Goal: Communication & Community: Answer question/provide support

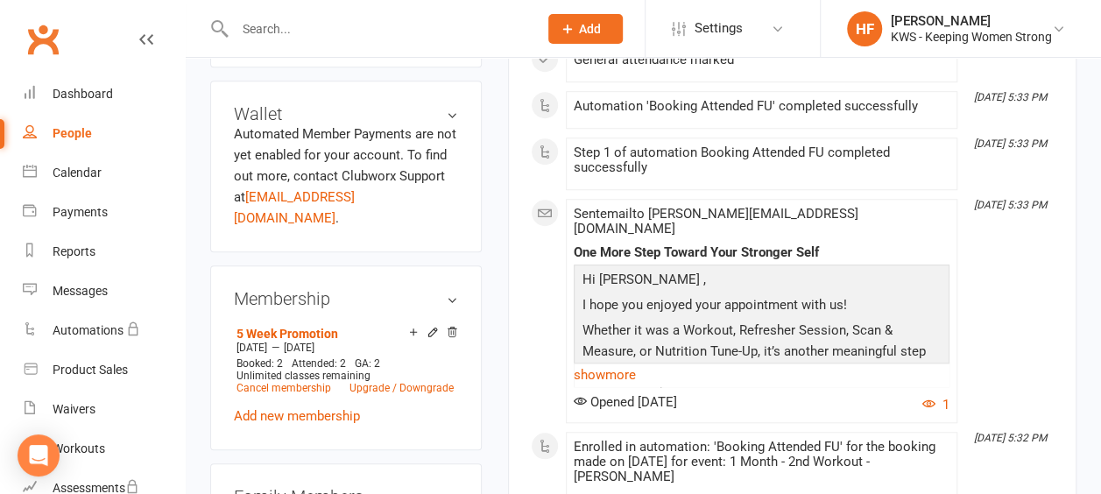
click at [303, 23] on input "text" at bounding box center [377, 29] width 296 height 25
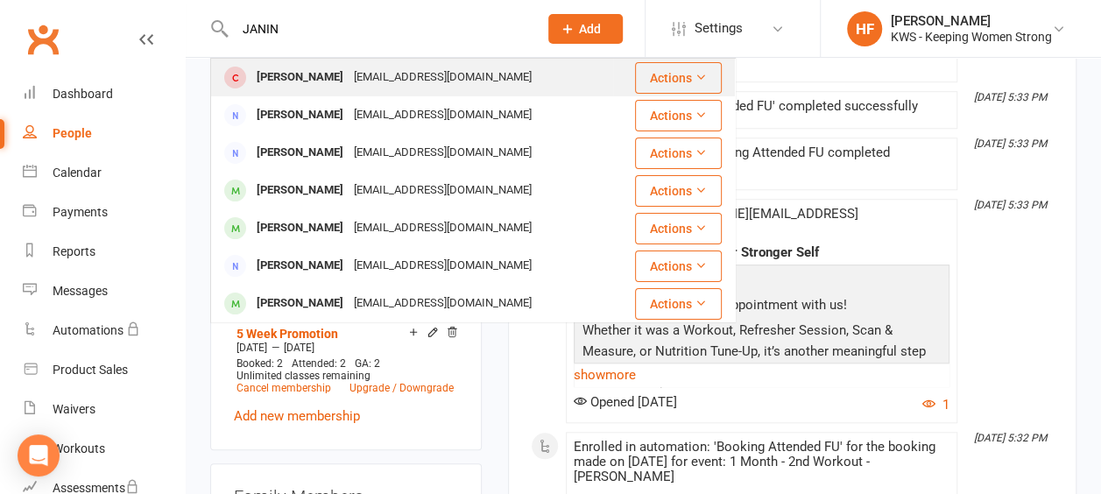
type input "JANIN"
click at [309, 84] on div "Janine Sanders" at bounding box center [299, 77] width 97 height 25
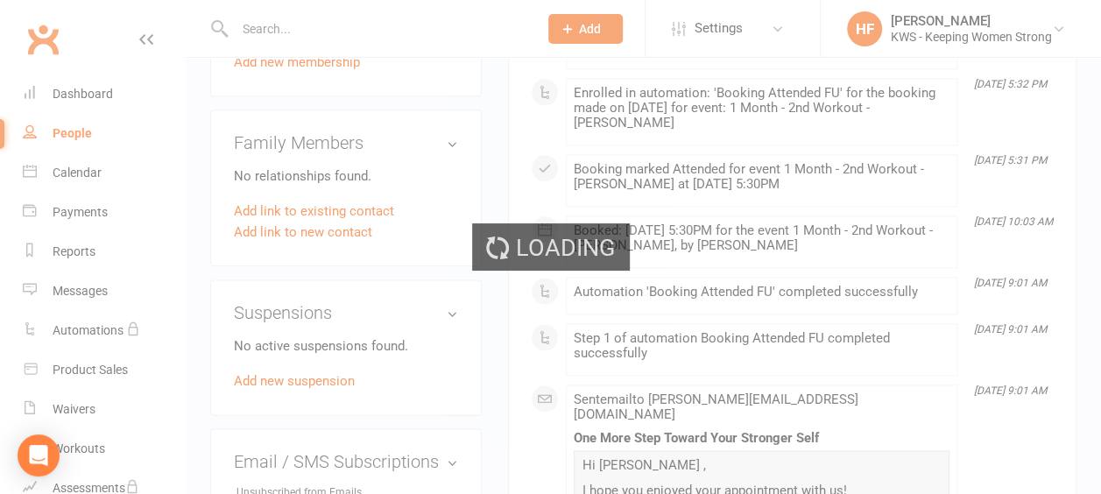
scroll to position [1051, 0]
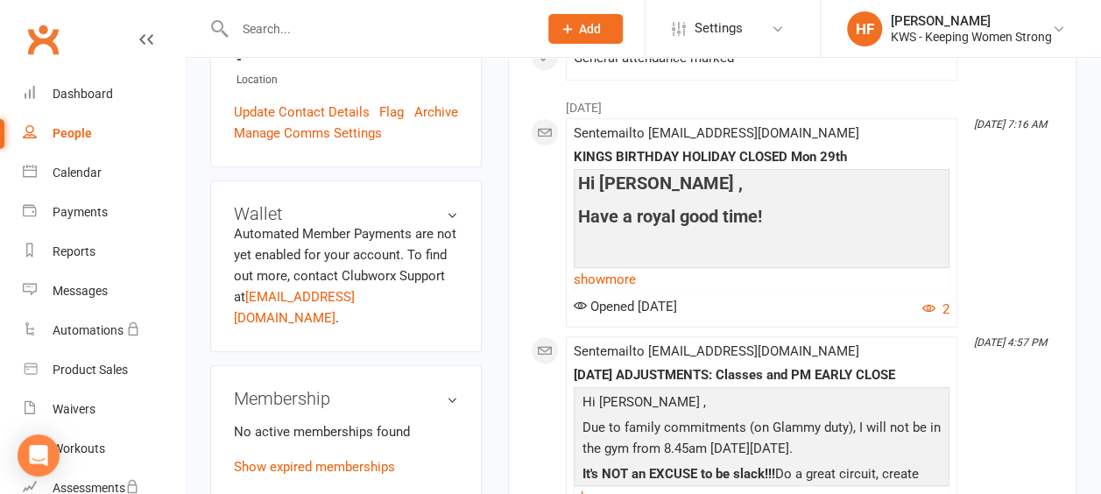
scroll to position [525, 0]
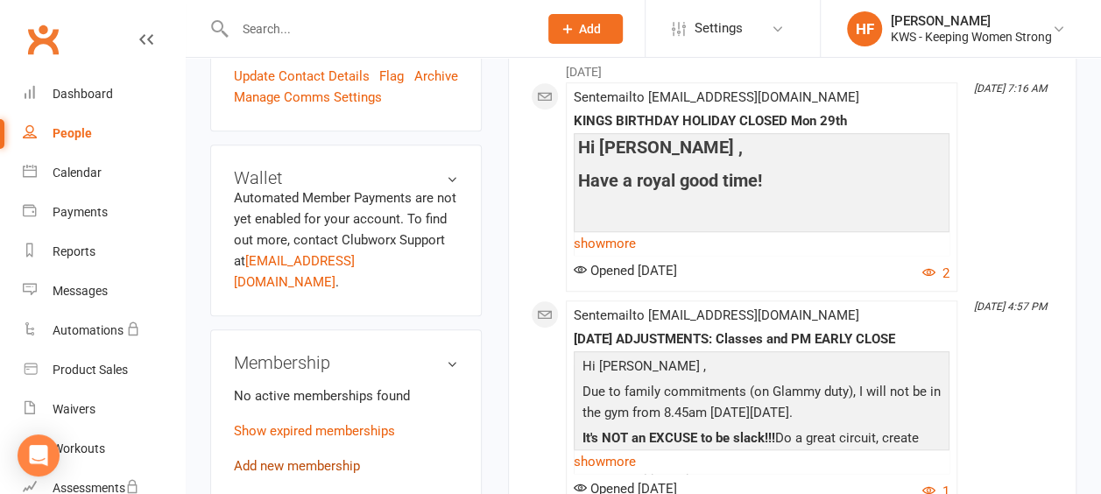
click at [336, 458] on link "Add new membership" at bounding box center [297, 466] width 126 height 16
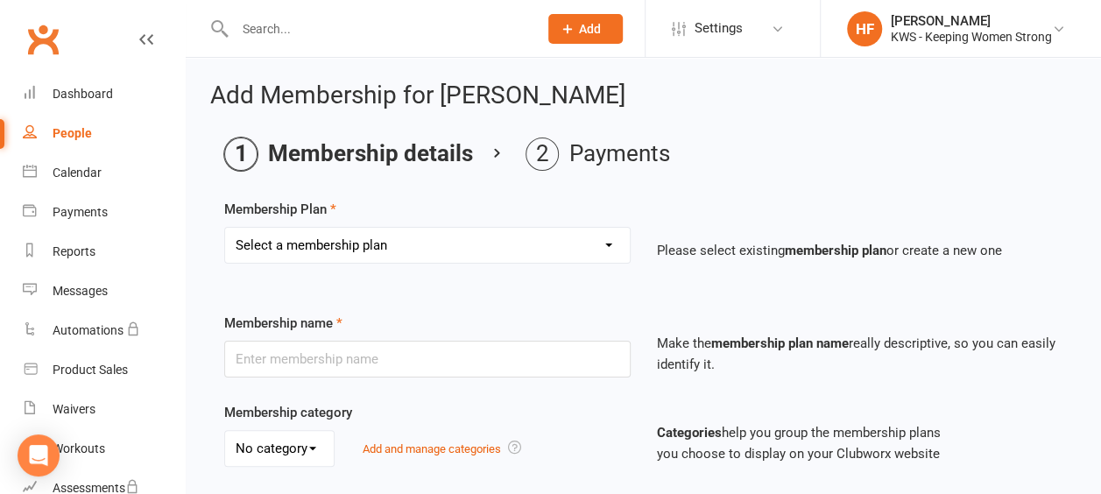
click at [610, 243] on select "Select a membership plan Create new Membership Plan Continual Monthly Membershi…" at bounding box center [427, 245] width 405 height 35
select select "2"
click at [225, 228] on select "Select a membership plan Create new Membership Plan Continual Monthly Membershi…" at bounding box center [427, 245] width 405 height 35
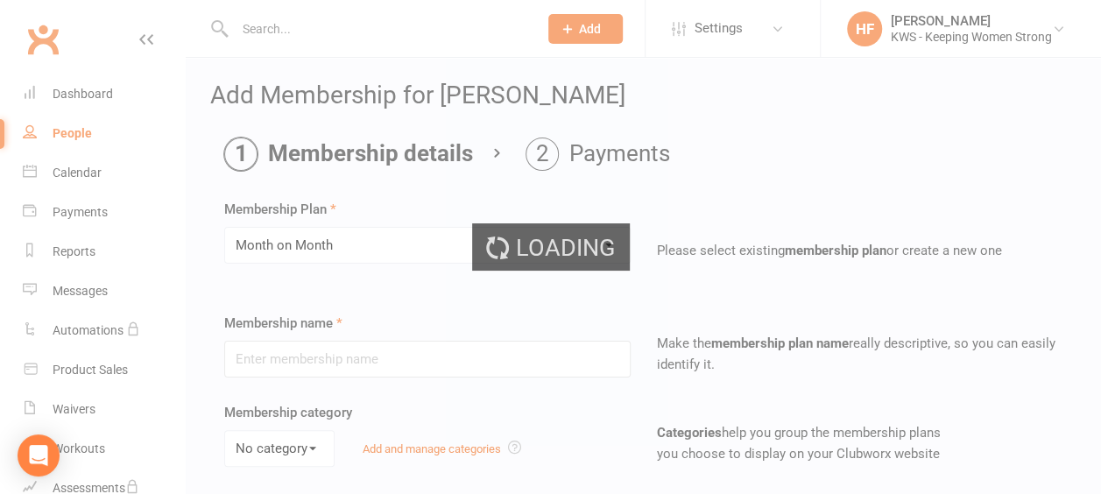
type input "Month on Month"
select select "0"
type input "1"
select select "2"
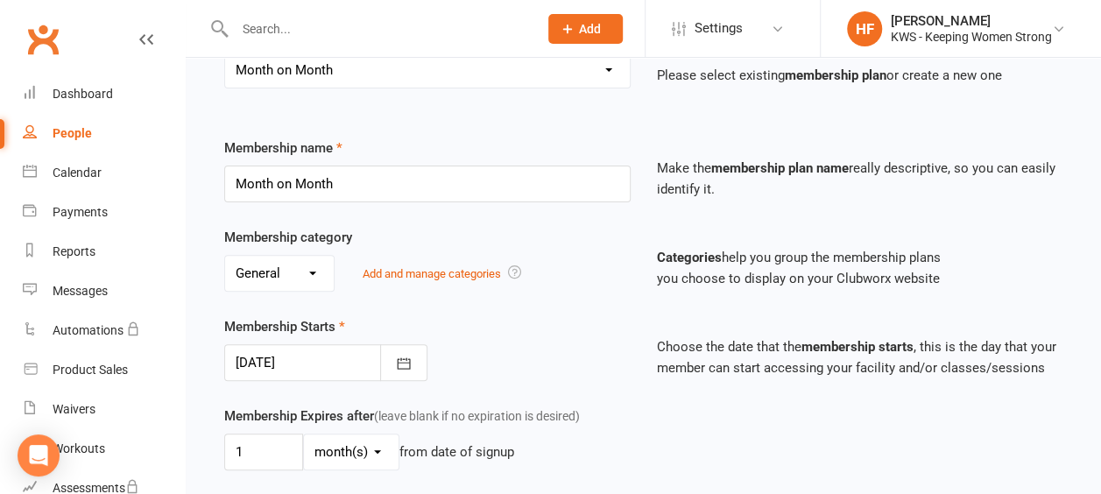
scroll to position [263, 0]
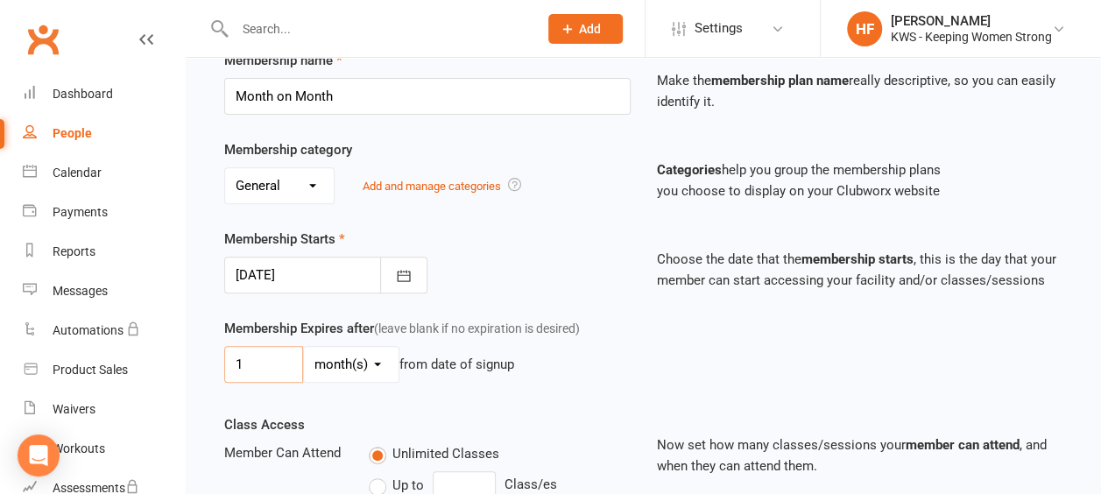
click at [242, 357] on input "1" at bounding box center [263, 364] width 79 height 37
type input "32"
click at [374, 359] on select "day(s) week(s) month(s) year(s)" at bounding box center [351, 364] width 95 height 35
select select "0"
click at [304, 347] on select "day(s) week(s) month(s) year(s)" at bounding box center [351, 364] width 95 height 35
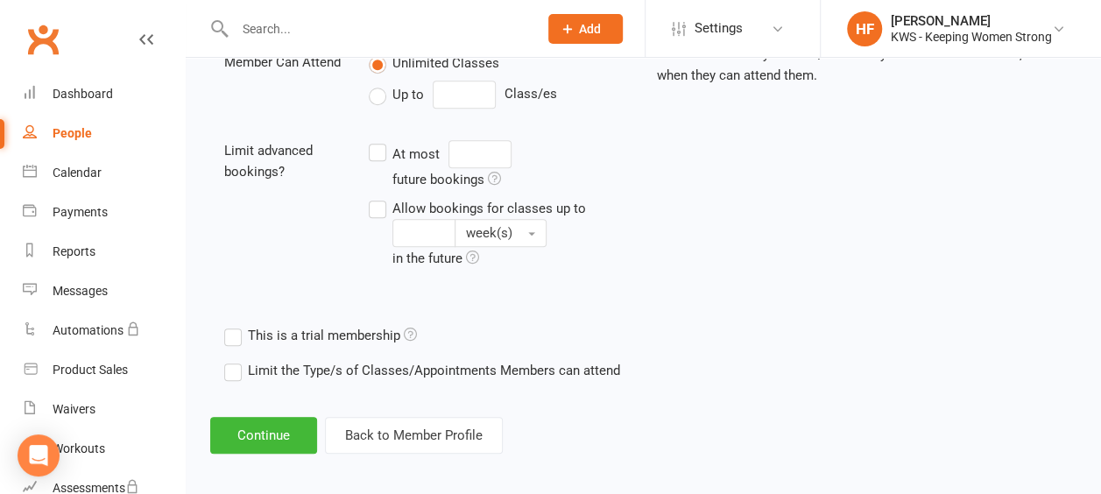
scroll to position [657, 0]
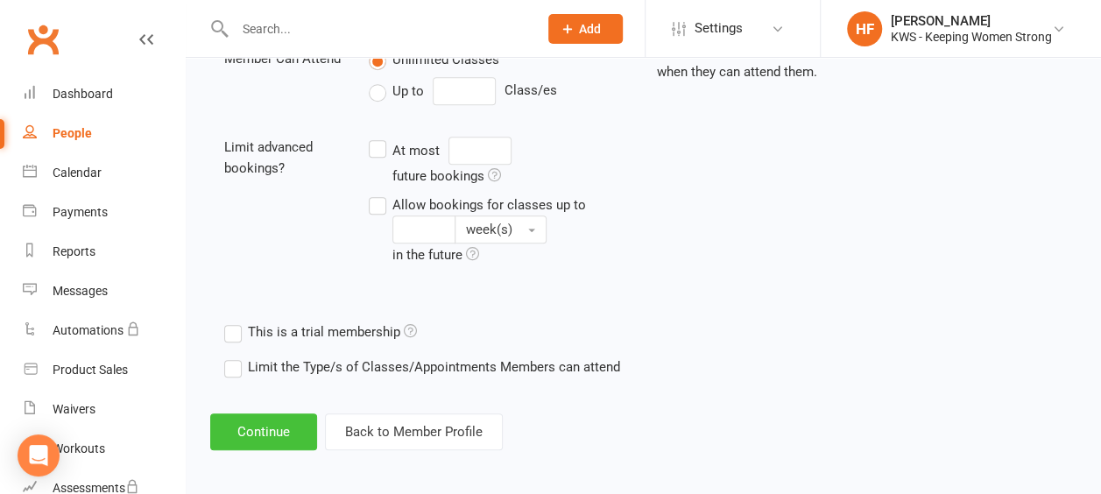
click at [256, 426] on button "Continue" at bounding box center [263, 431] width 107 height 37
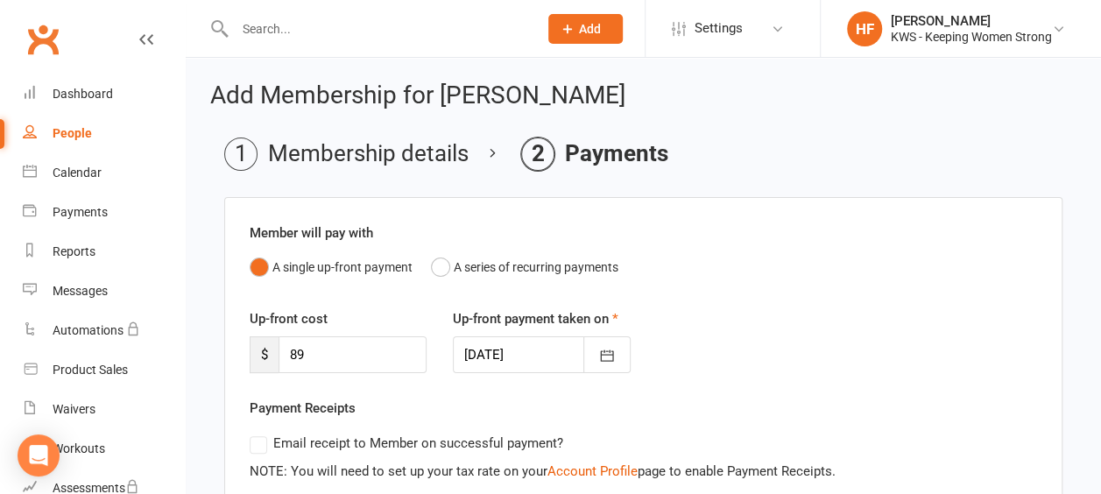
scroll to position [286, 0]
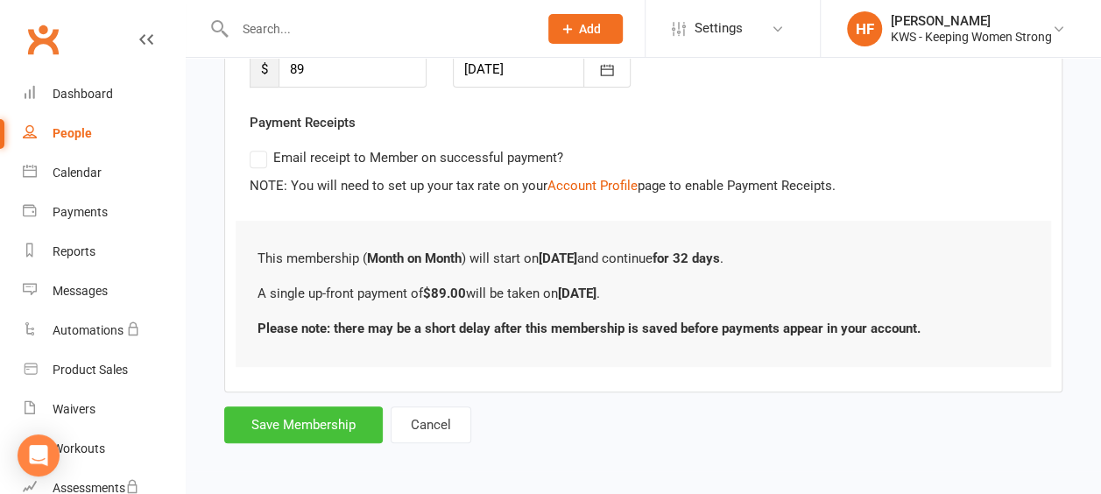
click at [285, 420] on button "Save Membership" at bounding box center [303, 424] width 159 height 37
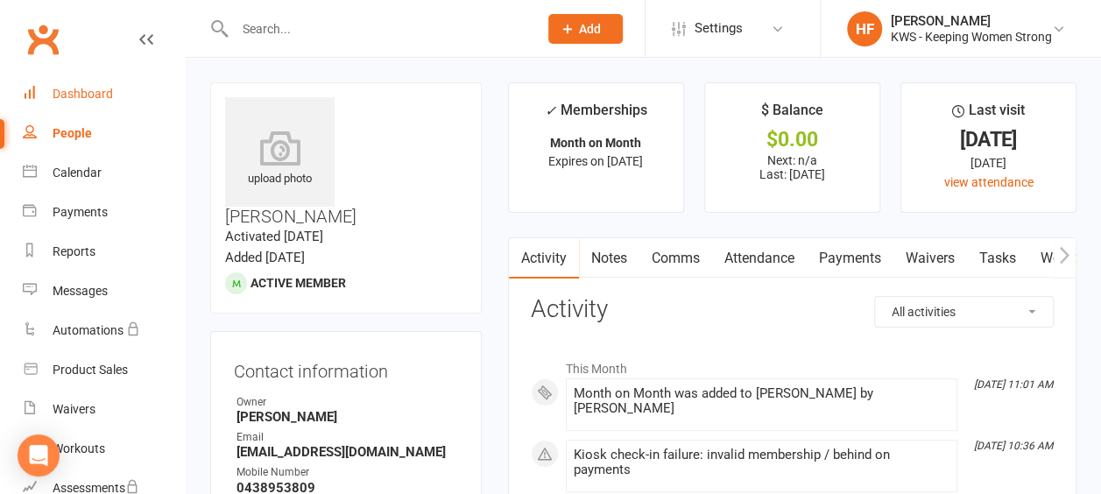
click at [88, 97] on div "Dashboard" at bounding box center [83, 94] width 60 height 14
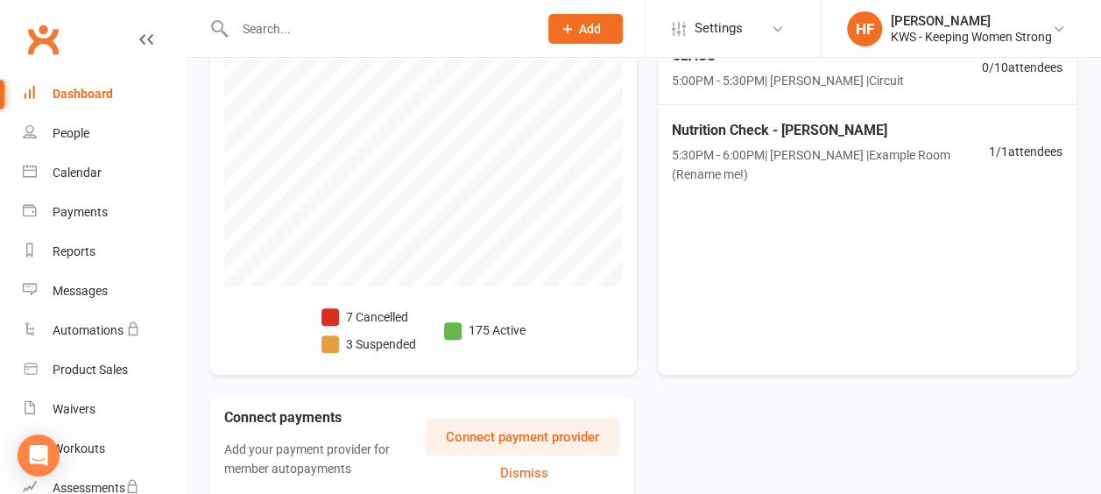
scroll to position [652, 0]
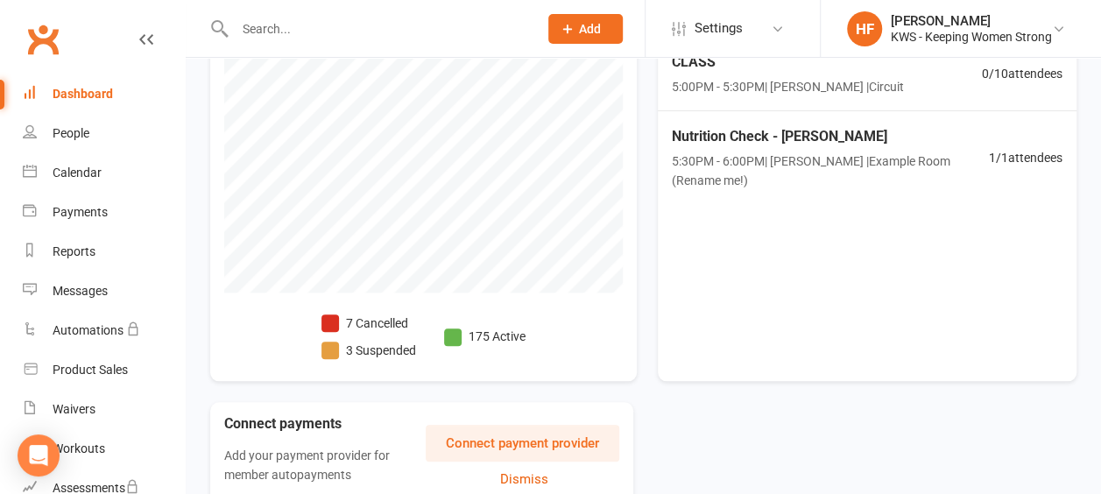
click at [333, 321] on span at bounding box center [330, 323] width 18 height 18
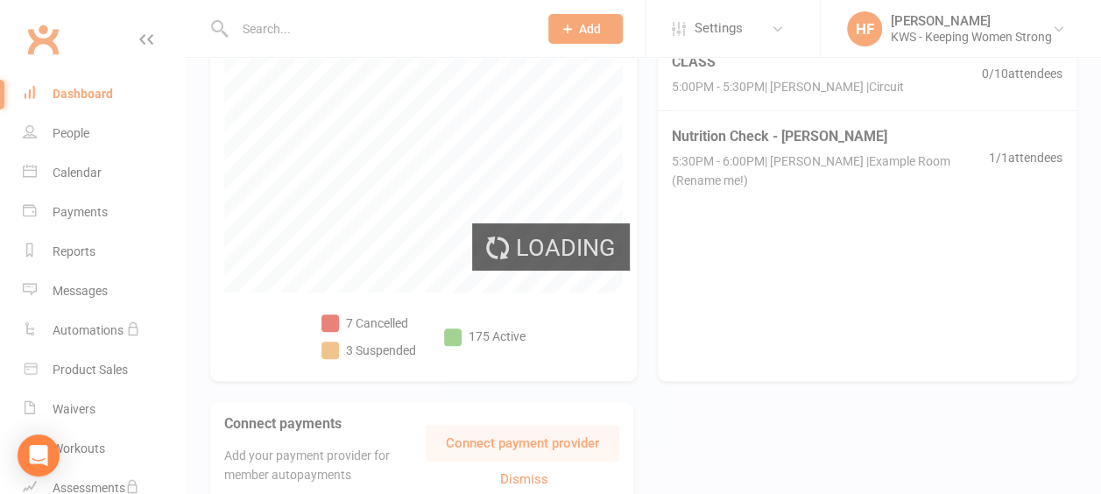
select select "no_trial"
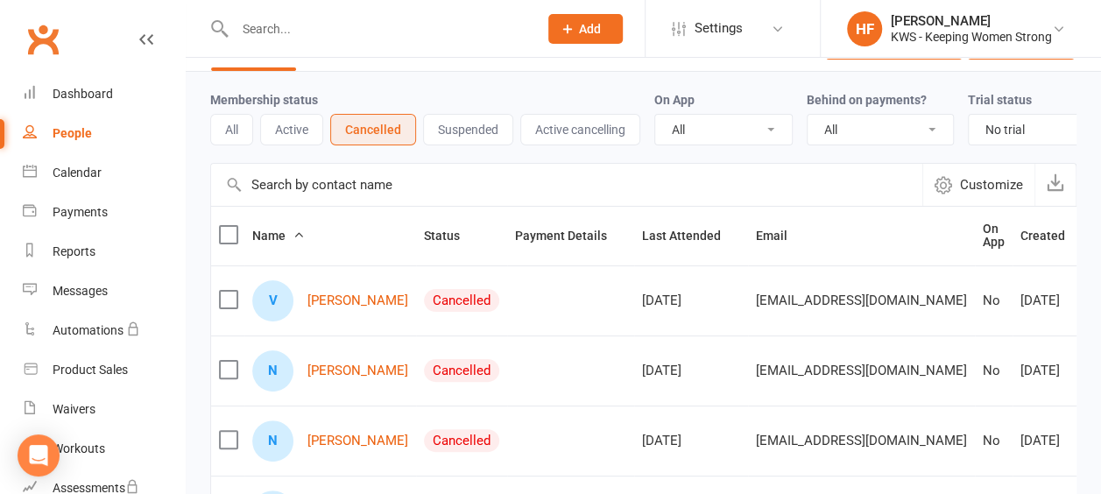
scroll to position [88, 0]
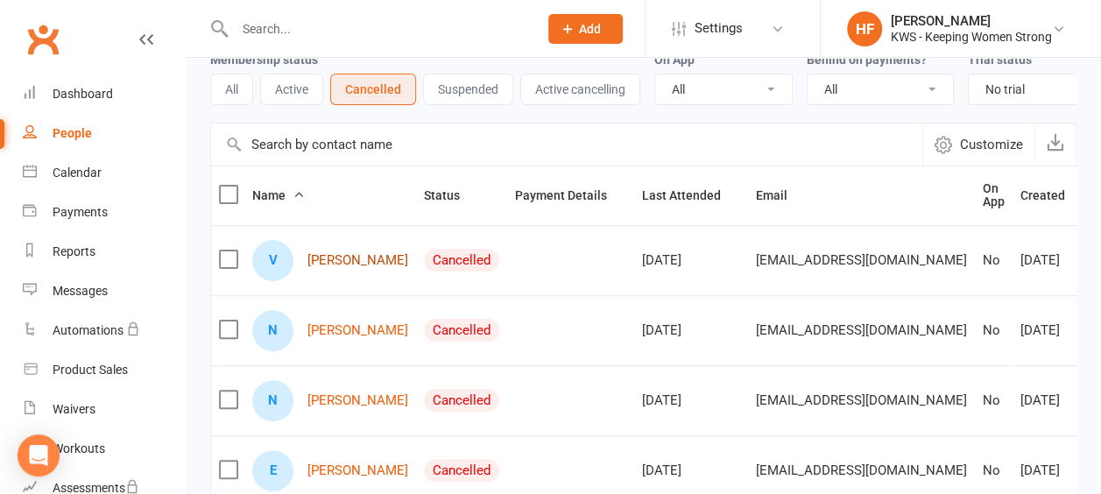
click at [329, 268] on link "[PERSON_NAME]" at bounding box center [357, 260] width 101 height 15
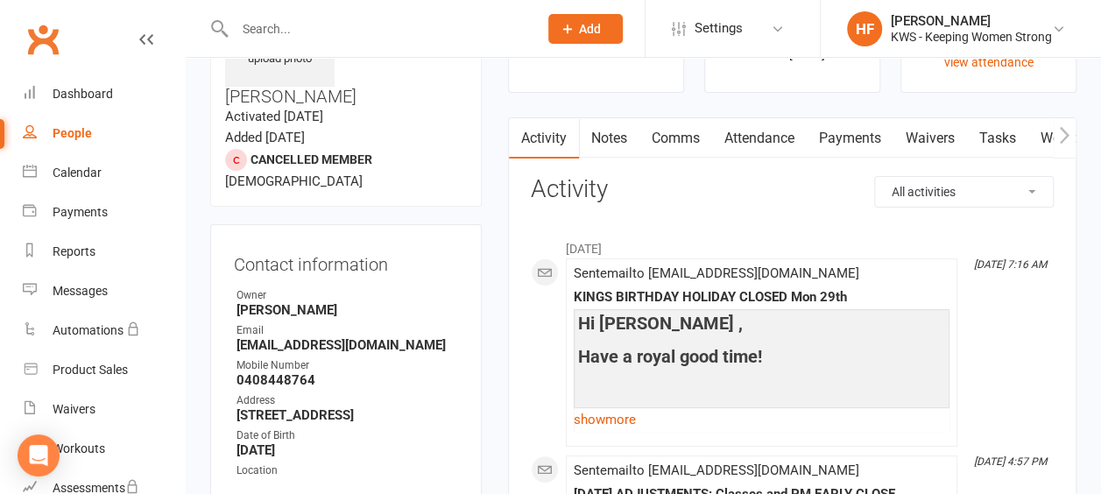
scroll to position [88, 0]
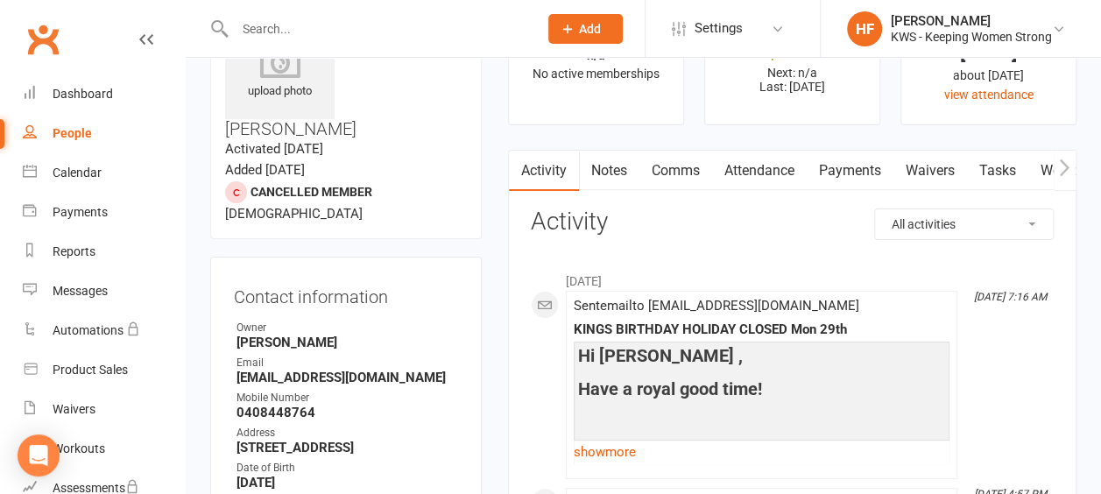
click at [680, 166] on link "Comms" at bounding box center [675, 171] width 73 height 40
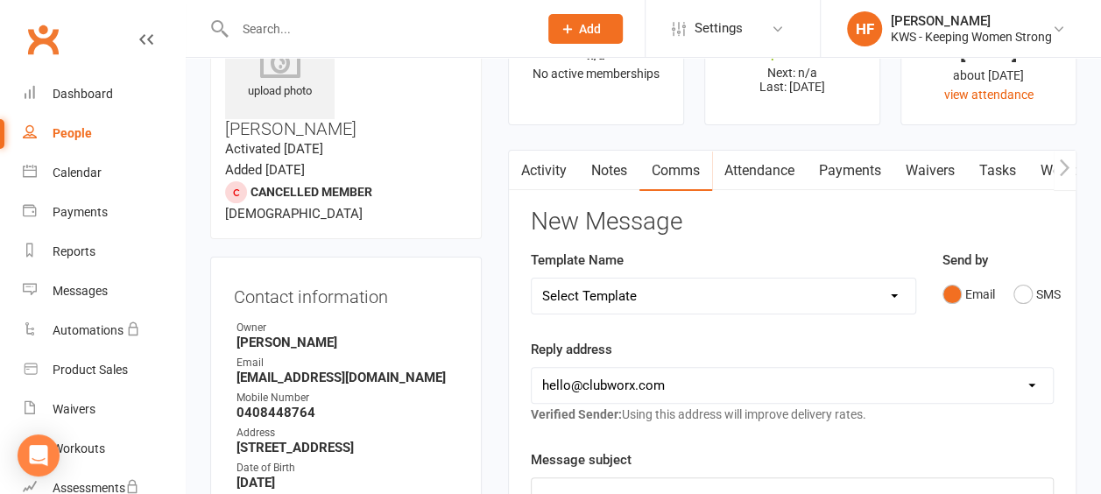
click at [902, 296] on select "Select Template [Email] KWS RENEWAL [Email] 1st WO CONFIRMATION [Email] 4 Week …" at bounding box center [724, 296] width 384 height 35
select select "21"
click at [532, 279] on select "Select Template [Email] KWS RENEWAL [Email] 1st WO CONFIRMATION [Email] 4 Week …" at bounding box center [724, 296] width 384 height 35
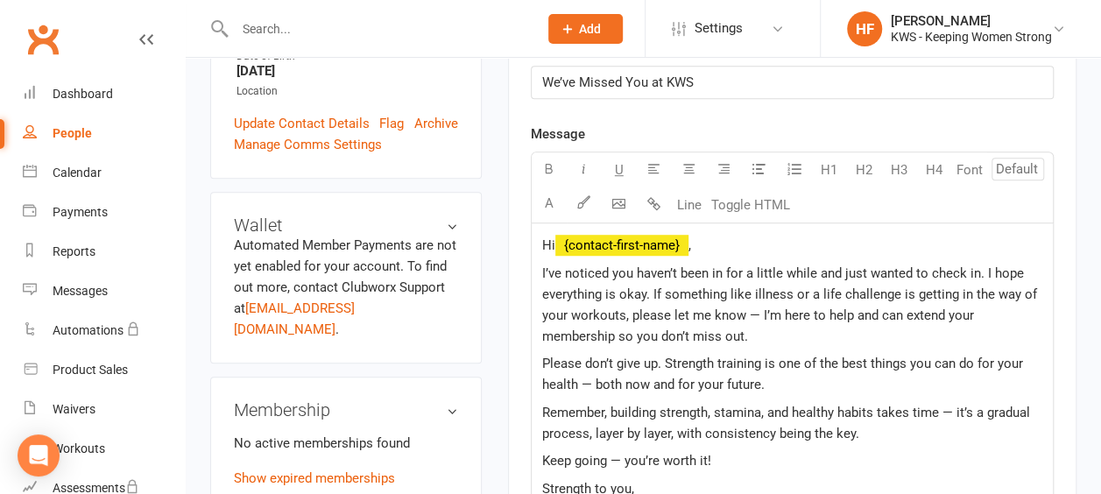
scroll to position [525, 0]
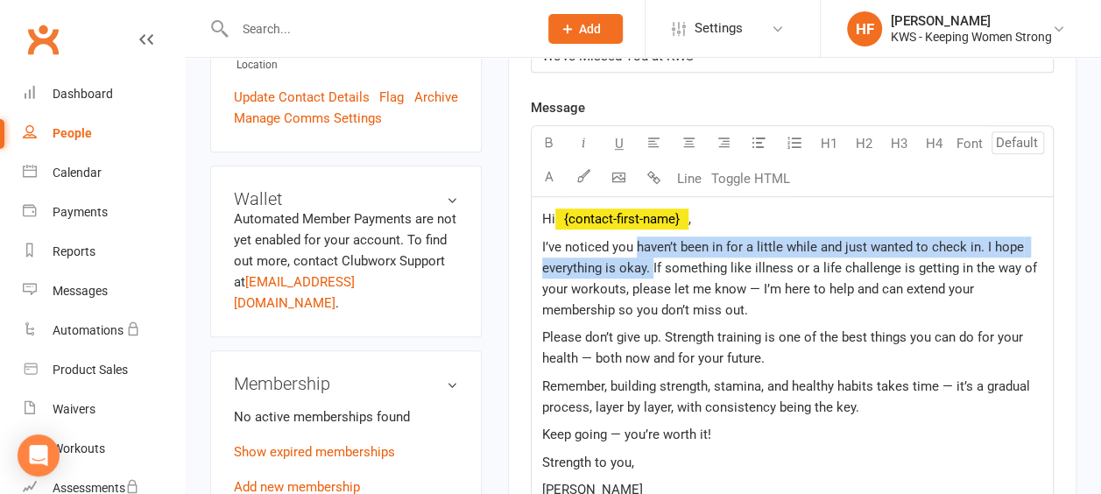
drag, startPoint x: 651, startPoint y: 261, endPoint x: 633, endPoint y: 236, distance: 30.1
click at [633, 239] on span "I’ve noticed you haven’t been in for a little while and just wanted to check in…" at bounding box center [791, 278] width 498 height 79
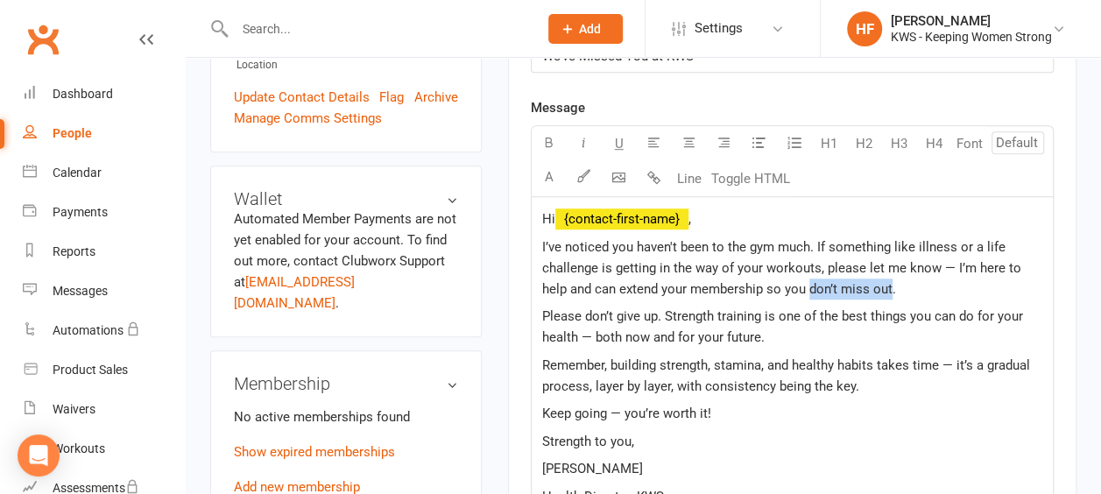
drag, startPoint x: 864, startPoint y: 286, endPoint x: 783, endPoint y: 279, distance: 80.9
click at [781, 281] on span "I’ve noticed you haven't been to the gym much. If something like illness or a l…" at bounding box center [783, 268] width 483 height 58
drag, startPoint x: 674, startPoint y: 242, endPoint x: 718, endPoint y: 266, distance: 50.2
click at [638, 245] on span "I’ve noticed you haven't been to the gym much. If something like illness or a l…" at bounding box center [783, 268] width 483 height 58
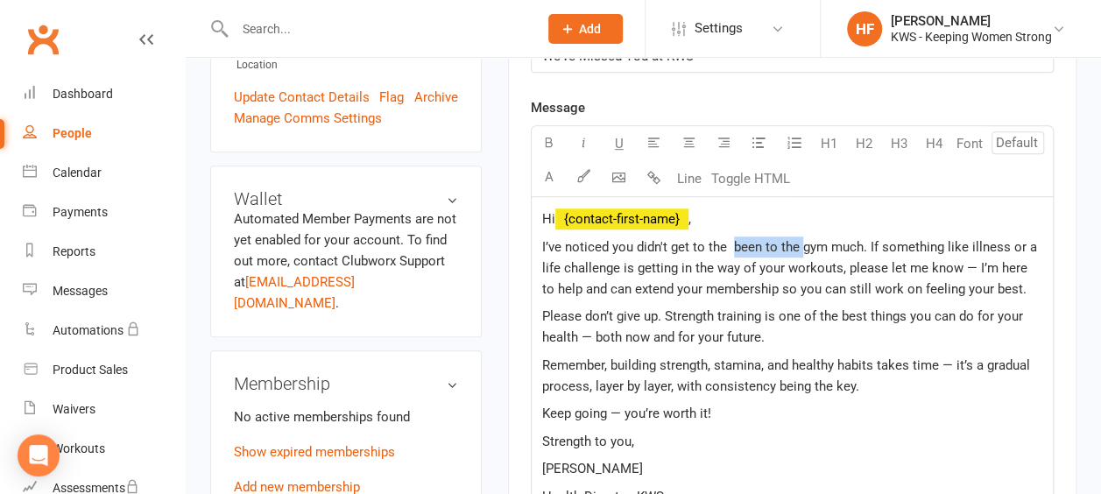
drag, startPoint x: 800, startPoint y: 240, endPoint x: 730, endPoint y: 241, distance: 70.1
click at [730, 241] on span "I’ve noticed you didn't get to the been to the gym much. If something like illn…" at bounding box center [791, 268] width 498 height 58
click at [788, 240] on span "I’ve noticed you didn't get to the gym much. If something like illness or a lif…" at bounding box center [783, 268] width 483 height 58
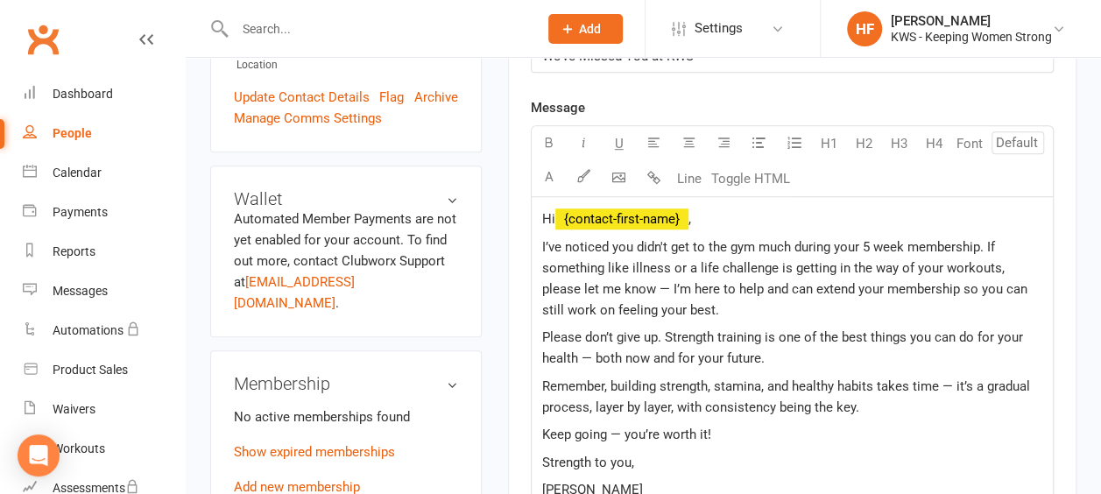
click at [786, 263] on span "I’ve noticed you didn't get to the gym much during your 5 week membership. If s…" at bounding box center [786, 278] width 489 height 79
click at [1026, 334] on p "Please don’t give up. Strength training is one of the best things you can do fo…" at bounding box center [792, 348] width 500 height 42
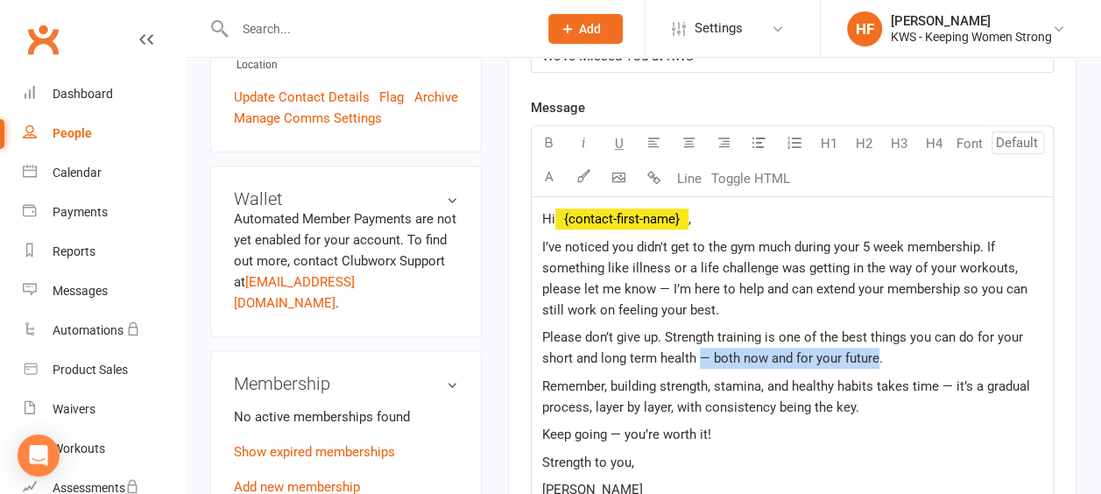
drag, startPoint x: 878, startPoint y: 356, endPoint x: 697, endPoint y: 358, distance: 180.4
click at [697, 358] on span "Please don’t give up. Strength training is one of the best things you can do fo…" at bounding box center [784, 347] width 484 height 37
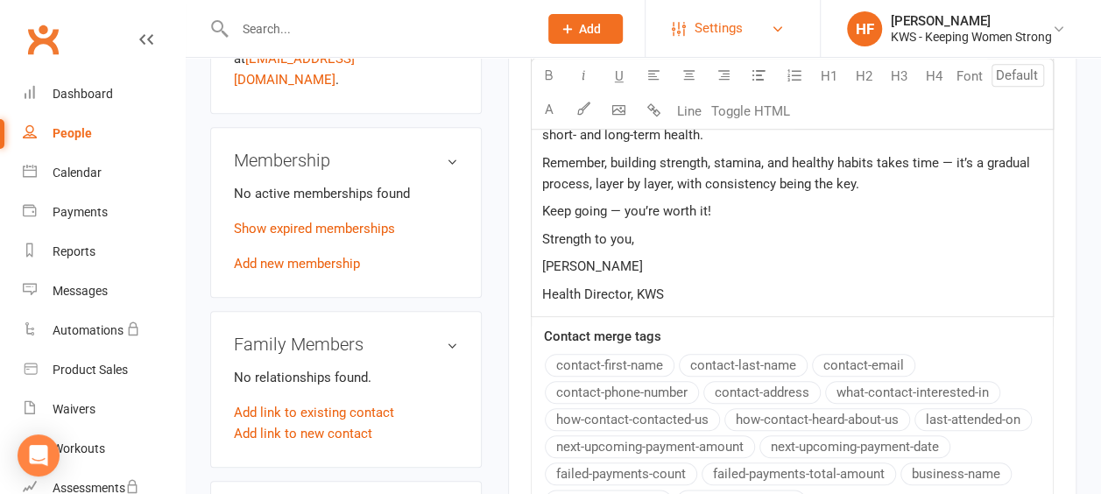
scroll to position [744, 0]
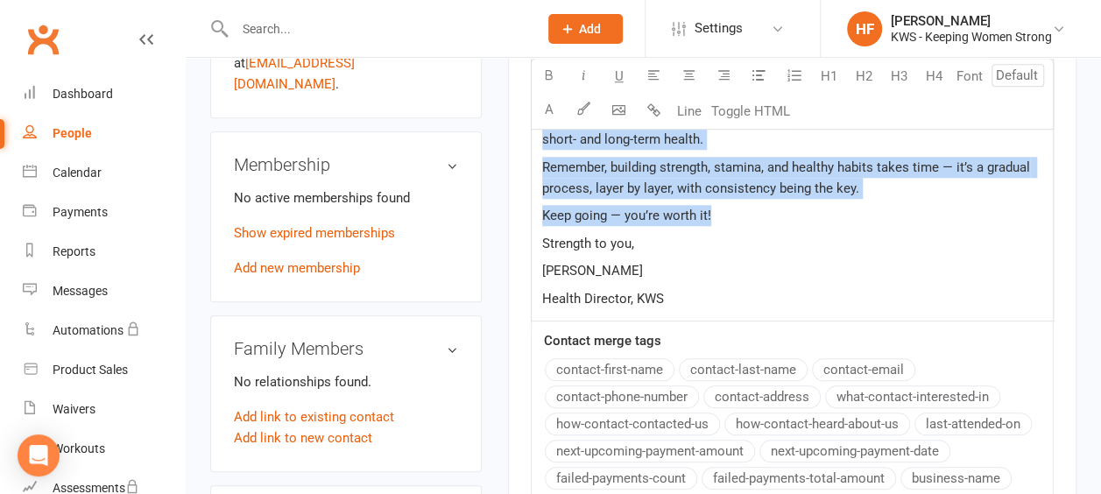
drag, startPoint x: 540, startPoint y: 329, endPoint x: 727, endPoint y: 215, distance: 219.3
click at [727, 215] on div "Hi ﻿ {contact-first-name} , I’ve noticed you didn't get to the gym much during …" at bounding box center [792, 149] width 521 height 343
copy div "I’ve noticed you didn't get to the gym much during your 5 week membership. If s…"
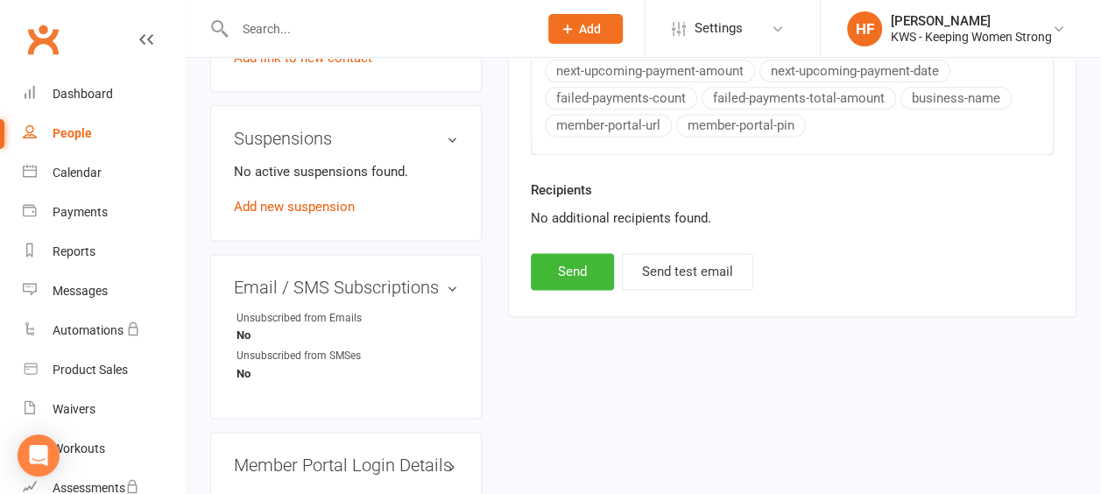
scroll to position [1314, 0]
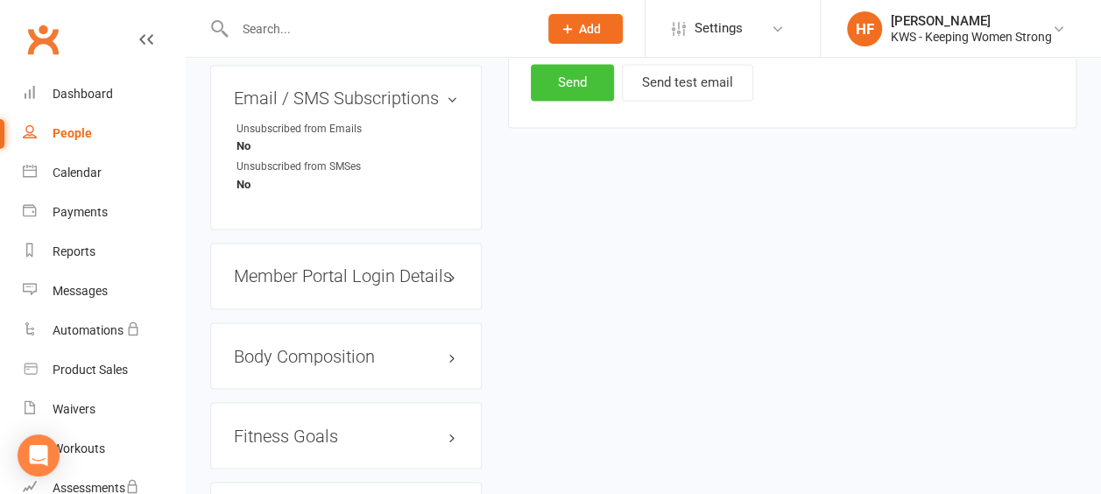
click at [575, 82] on button "Send" at bounding box center [572, 82] width 83 height 37
select select
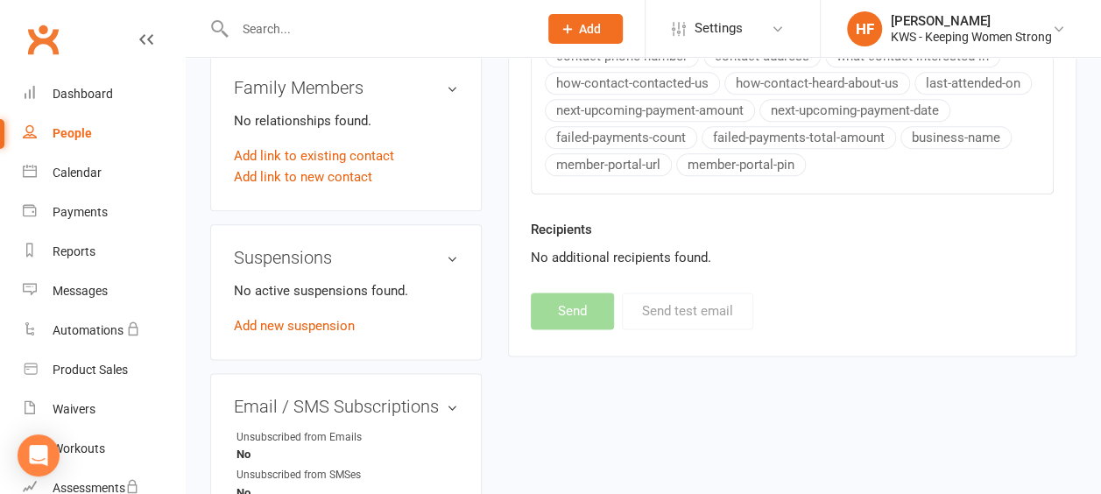
scroll to position [788, 0]
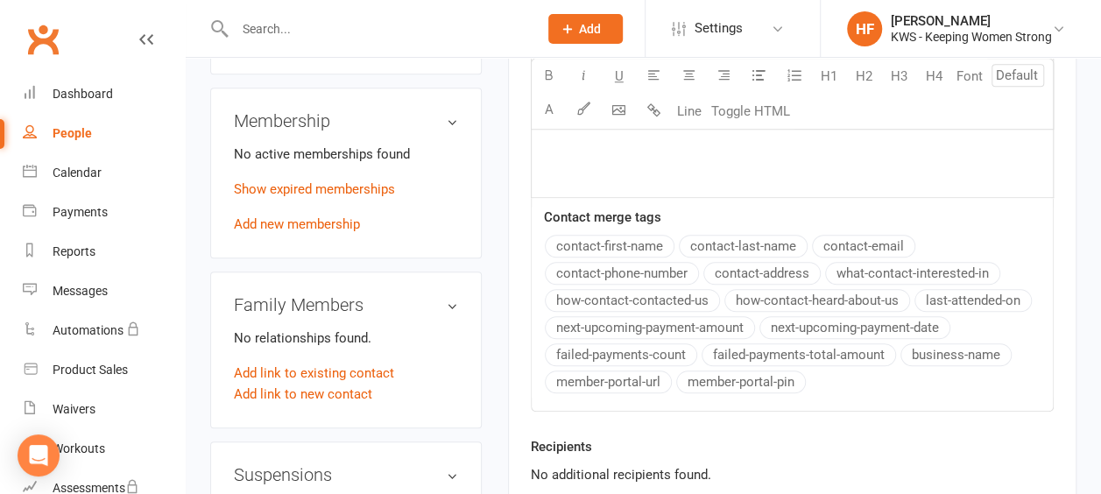
click at [295, 31] on input "text" at bounding box center [377, 29] width 296 height 25
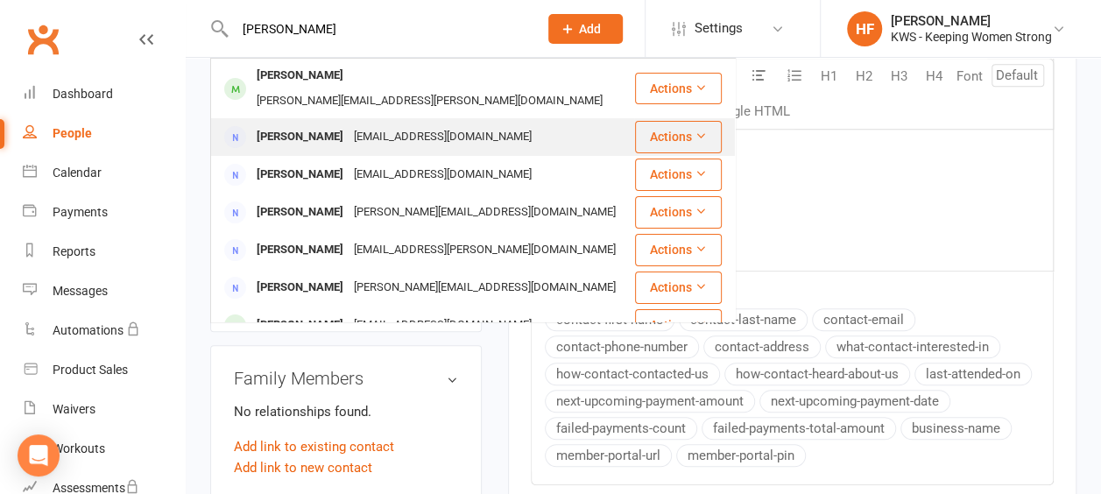
scroll to position [613, 0]
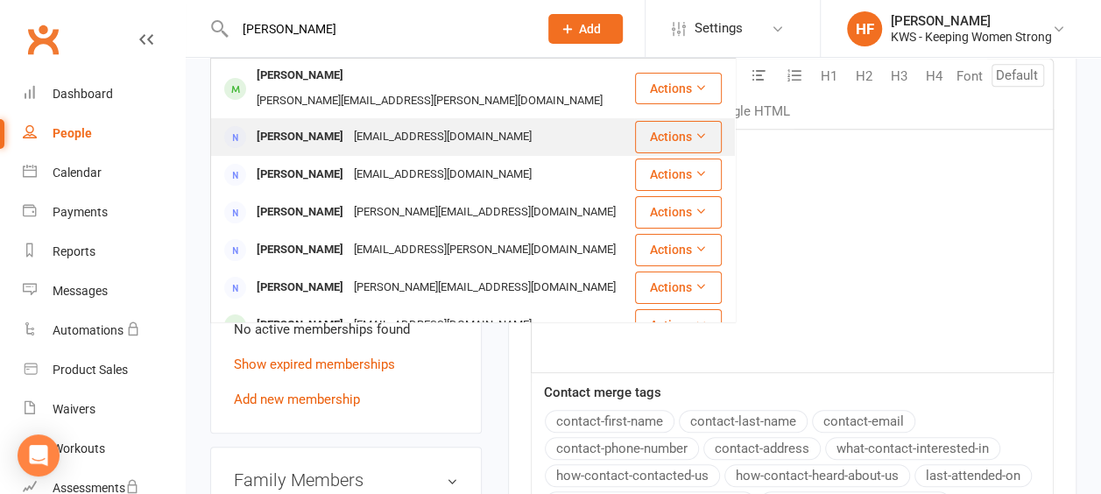
type input "helen"
click at [293, 124] on div "Helen Good" at bounding box center [299, 136] width 97 height 25
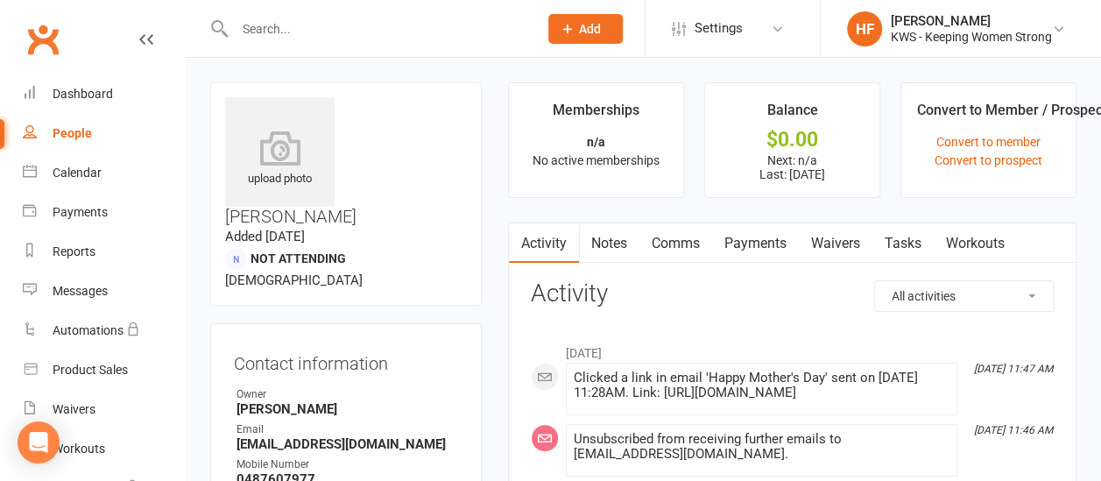
click at [288, 37] on input "text" at bounding box center [377, 29] width 296 height 25
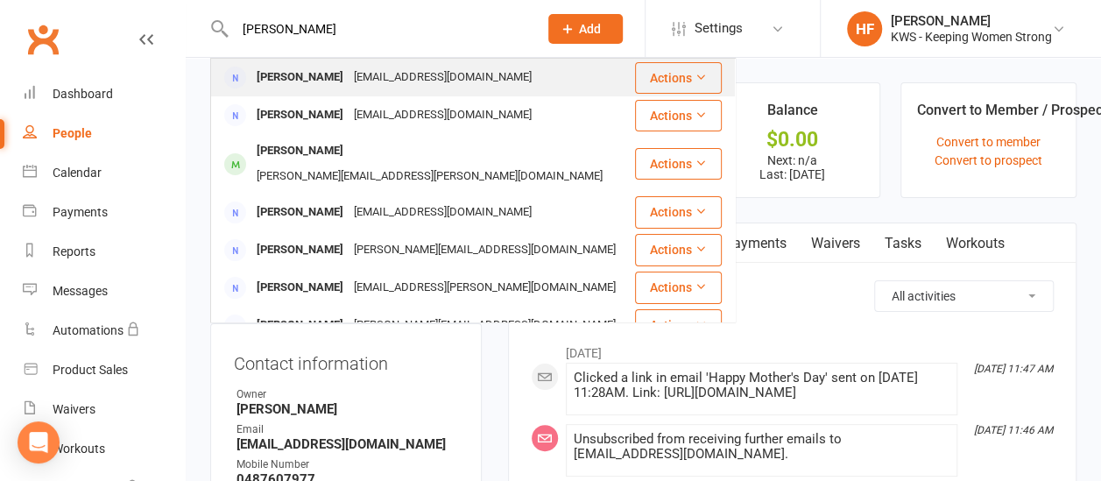
type input "helen wood"
click at [309, 81] on div "Helen Wood" at bounding box center [299, 77] width 97 height 25
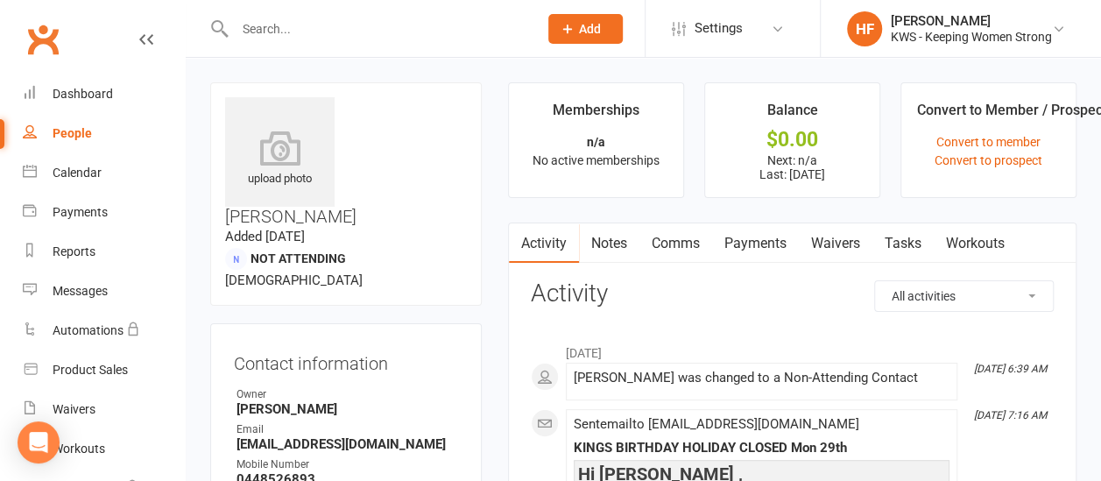
click at [679, 242] on link "Comms" at bounding box center [675, 243] width 73 height 40
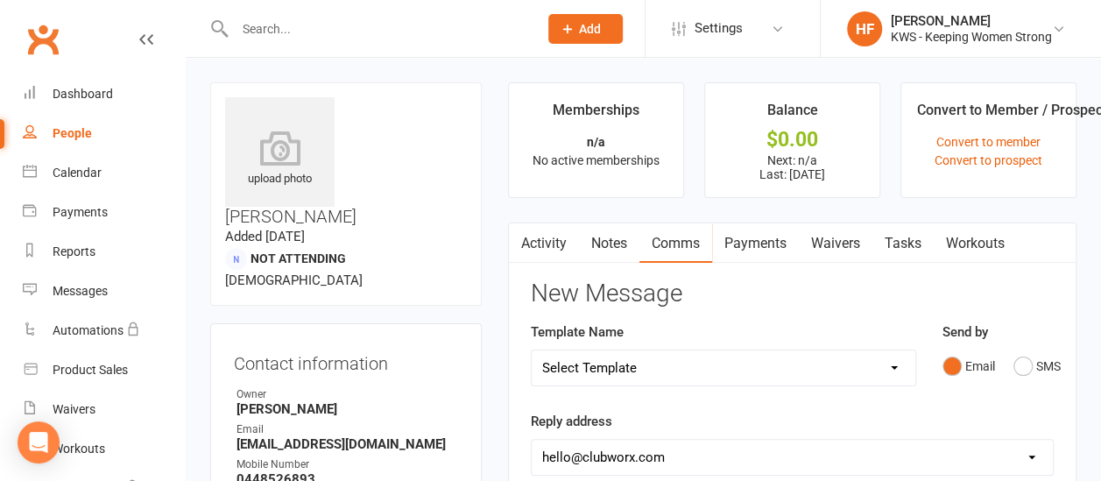
click at [893, 363] on select "Select Template [Email] KWS RENEWAL [Email] 1st WO CONFIRMATION [Email] 4 Week …" at bounding box center [724, 367] width 384 height 35
select select "21"
click at [532, 350] on select "Select Template [Email] KWS RENEWAL [Email] 1st WO CONFIRMATION [Email] 4 Week …" at bounding box center [724, 367] width 384 height 35
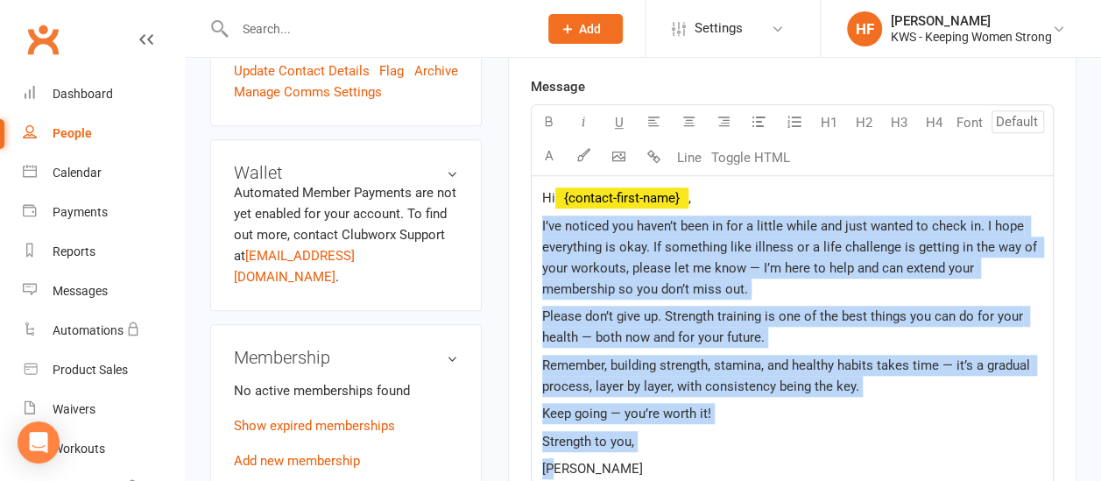
scroll to position [538, 0]
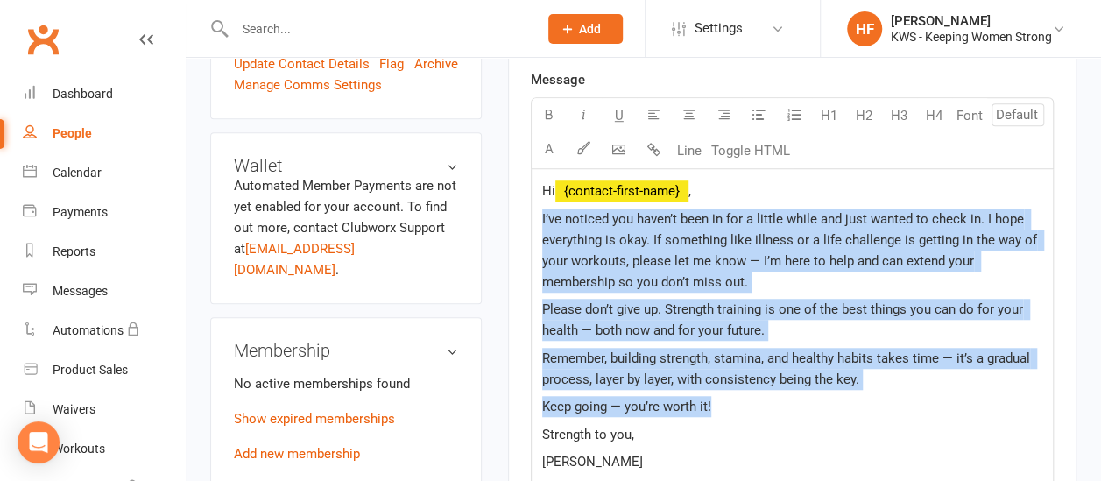
drag, startPoint x: 536, startPoint y: 314, endPoint x: 717, endPoint y: 399, distance: 200.6
click at [717, 399] on div "Hi ﻿ {contact-first-name} , I’ve noticed you haven’t been in for a little while…" at bounding box center [792, 340] width 521 height 343
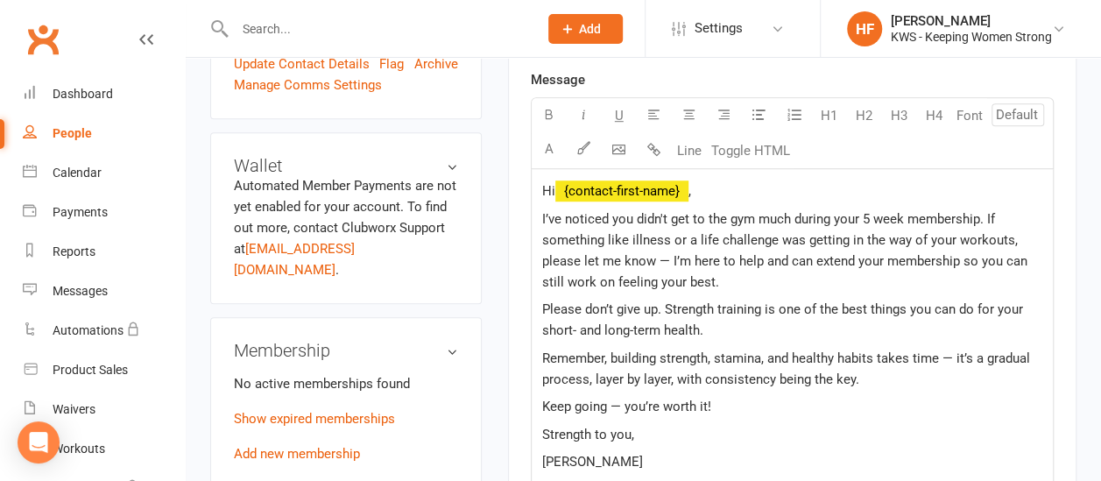
click at [720, 279] on p "I’ve noticed you didn't get to the gym much during your 5 week membership. If s…" at bounding box center [792, 250] width 500 height 84
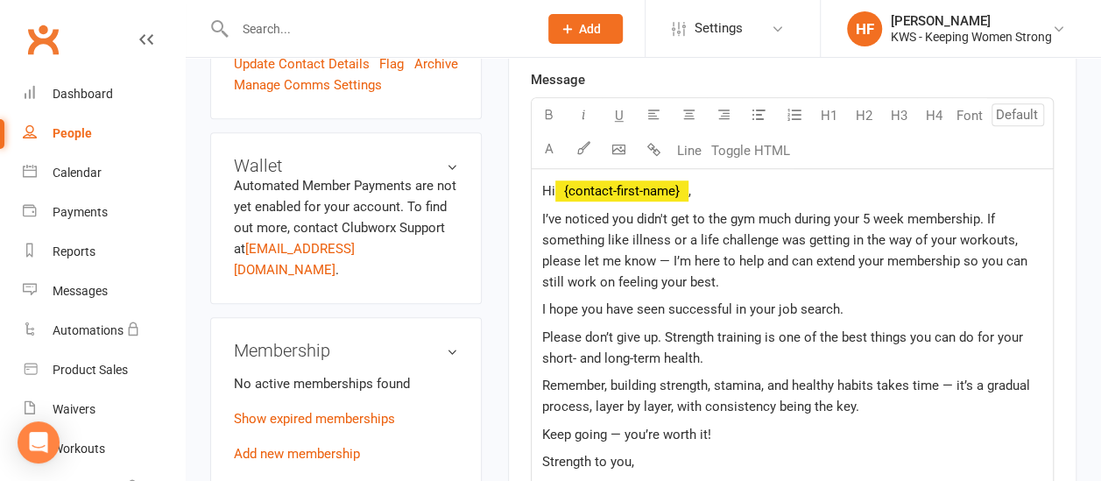
click at [618, 305] on span "I hope you have seen successful in your job search." at bounding box center [692, 309] width 301 height 16
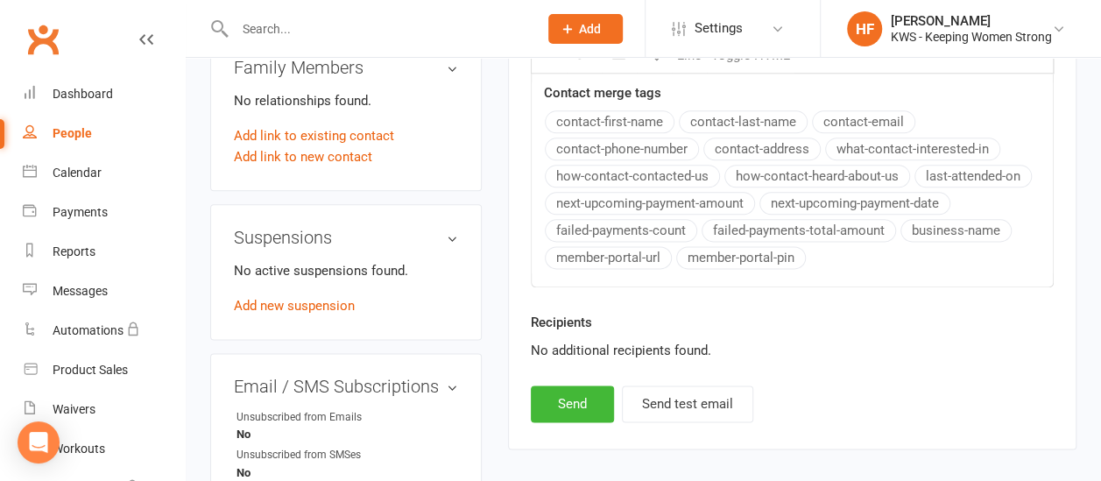
scroll to position [1063, 0]
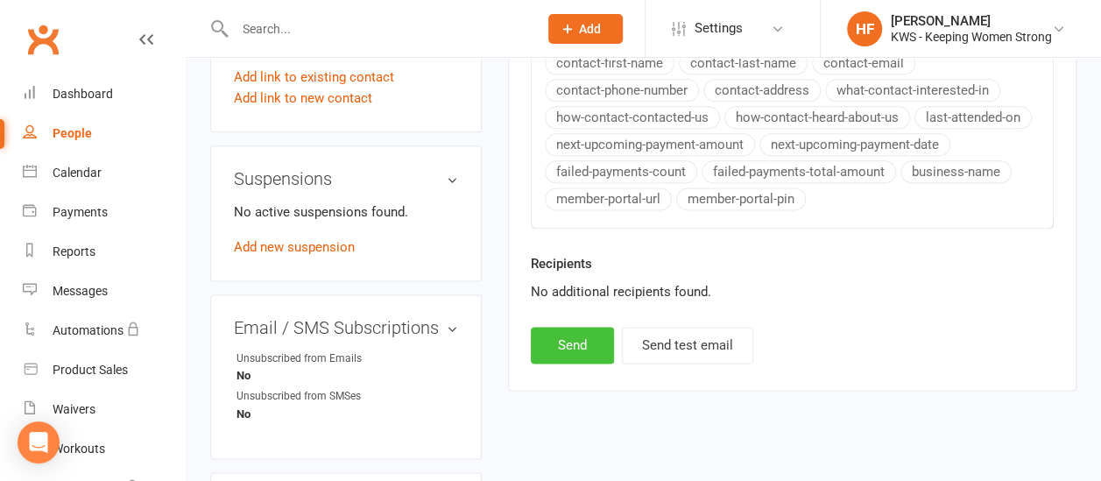
click at [573, 335] on button "Send" at bounding box center [572, 345] width 83 height 37
select select
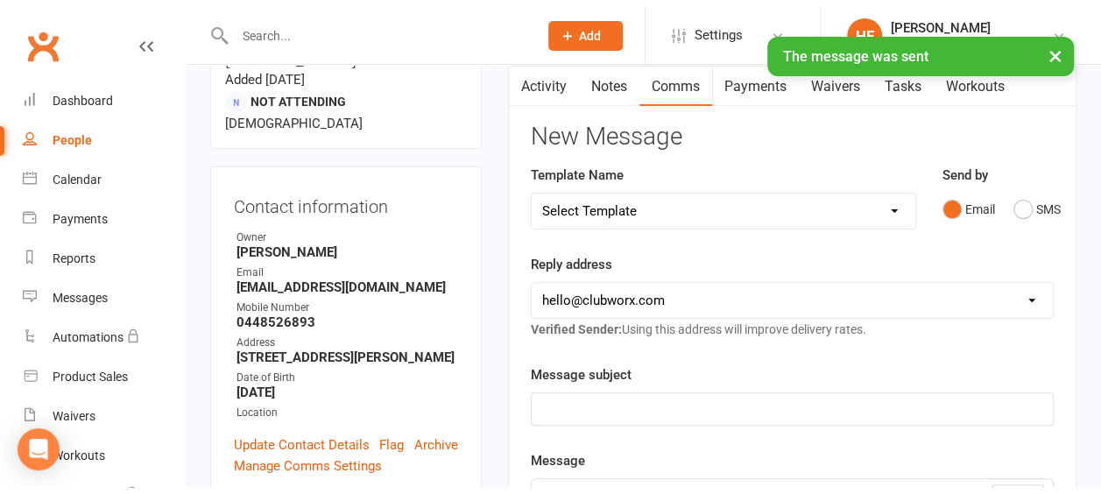
scroll to position [0, 0]
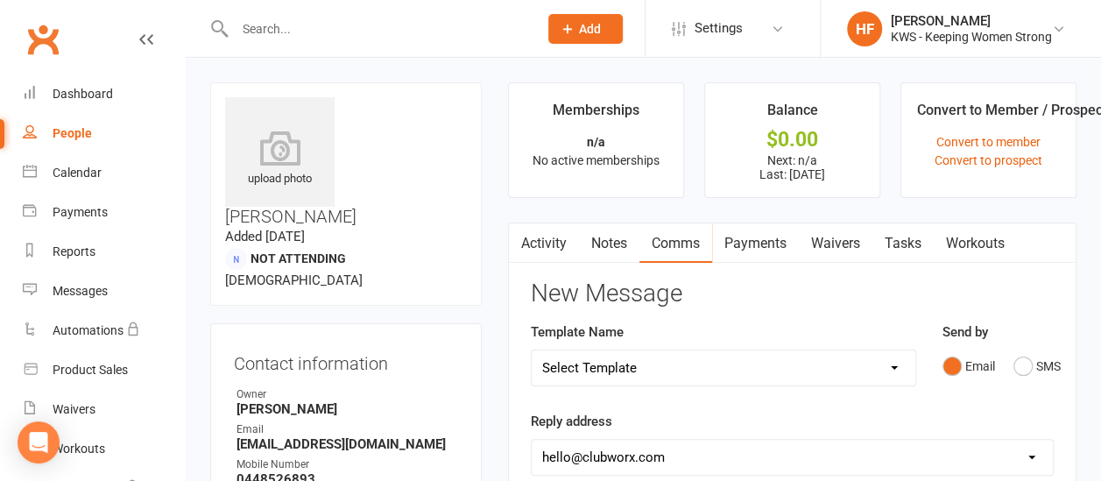
click at [270, 31] on input "text" at bounding box center [377, 29] width 296 height 25
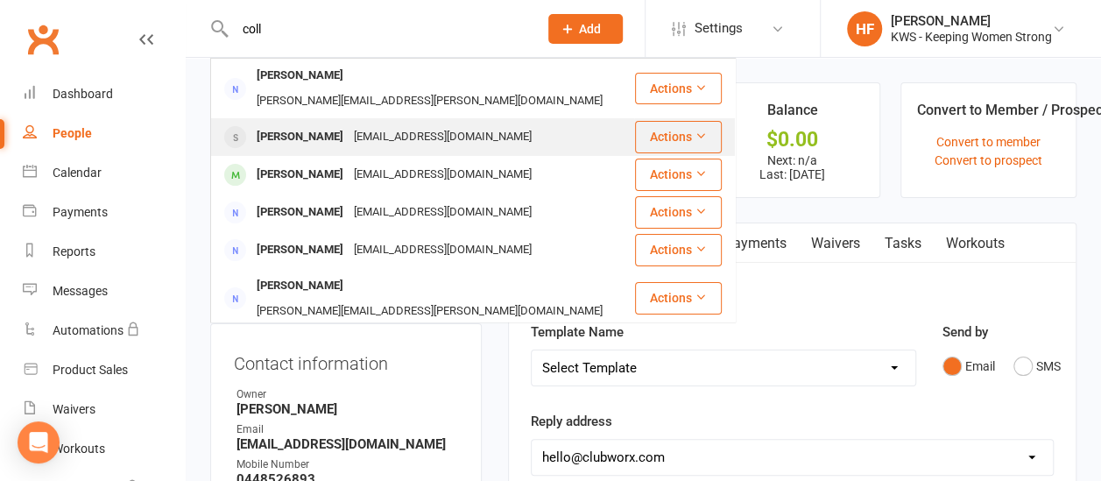
type input "coll"
click at [321, 124] on div "Colleen Joyce" at bounding box center [299, 136] width 97 height 25
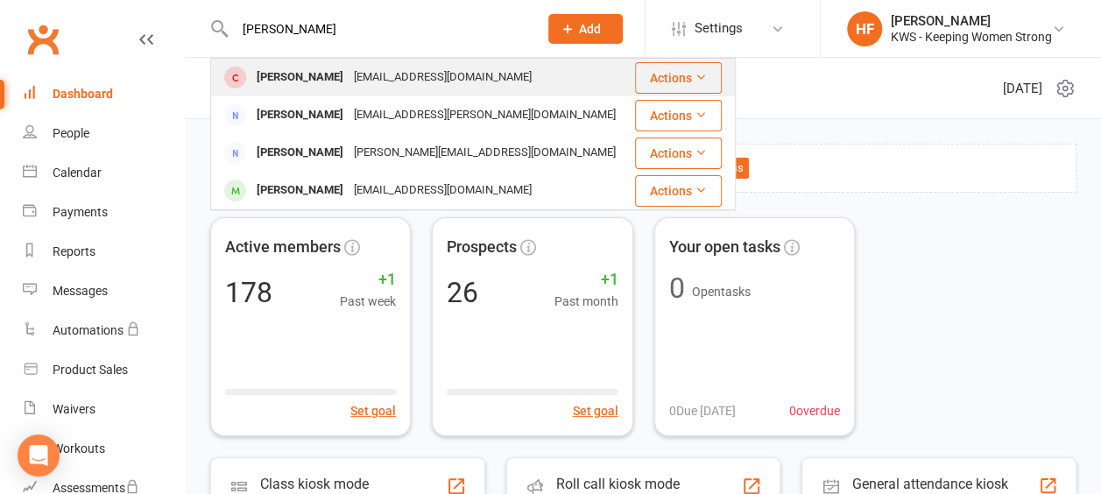
type input "[PERSON_NAME]"
click at [324, 84] on div "[PERSON_NAME]" at bounding box center [299, 77] width 97 height 25
